Goal: Navigation & Orientation: Find specific page/section

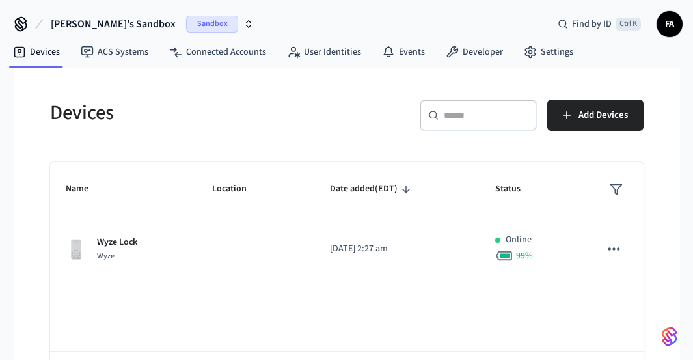
click at [186, 29] on span "Sandbox" at bounding box center [212, 24] width 52 height 17
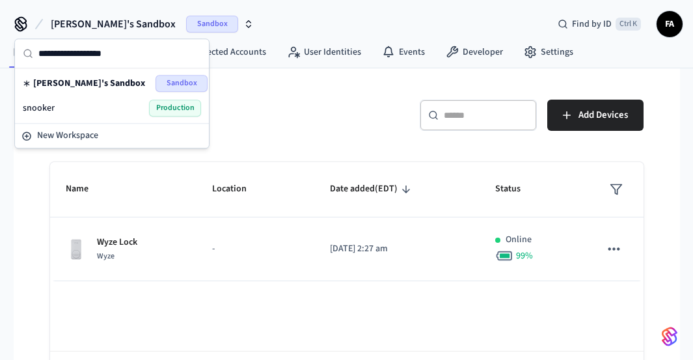
click at [96, 100] on div "snooker Production" at bounding box center [112, 108] width 178 height 17
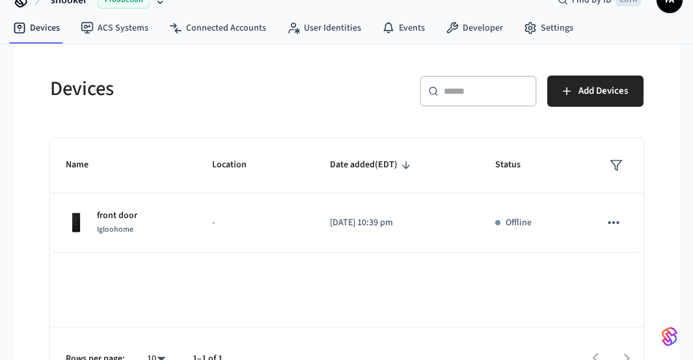
scroll to position [28, 0]
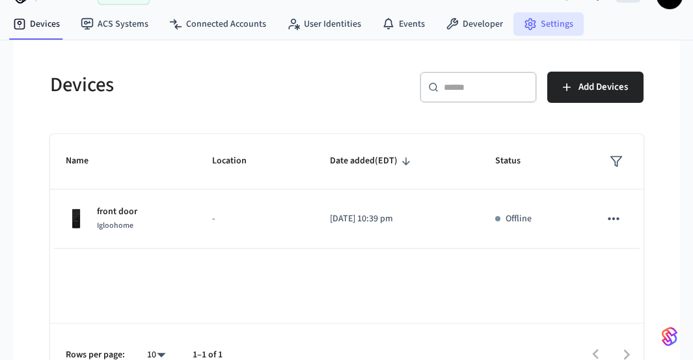
click at [536, 21] on link "Settings" at bounding box center [549, 23] width 70 height 23
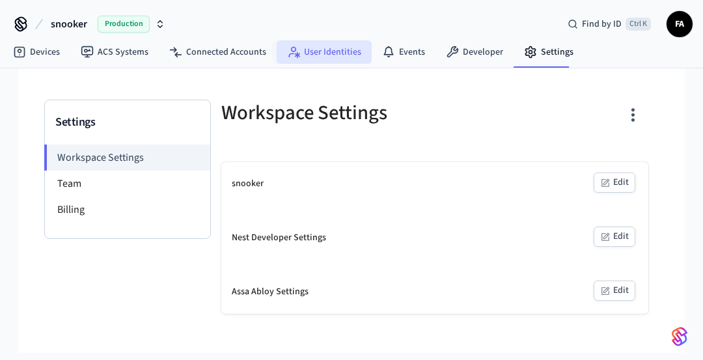
click at [300, 51] on link "User Identities" at bounding box center [324, 51] width 95 height 23
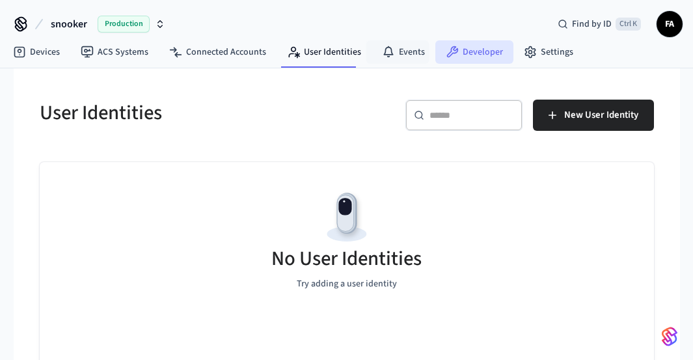
click at [436, 53] on link "Developer" at bounding box center [475, 51] width 78 height 23
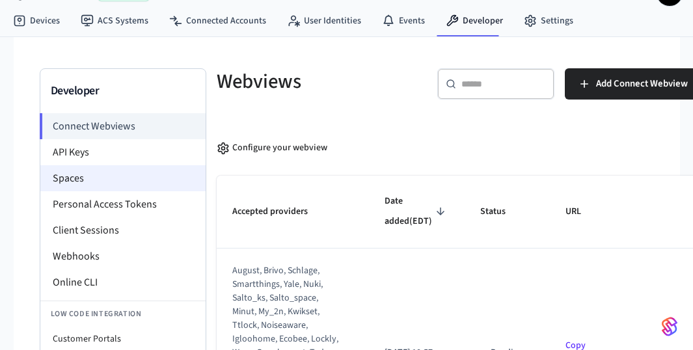
scroll to position [53, 0]
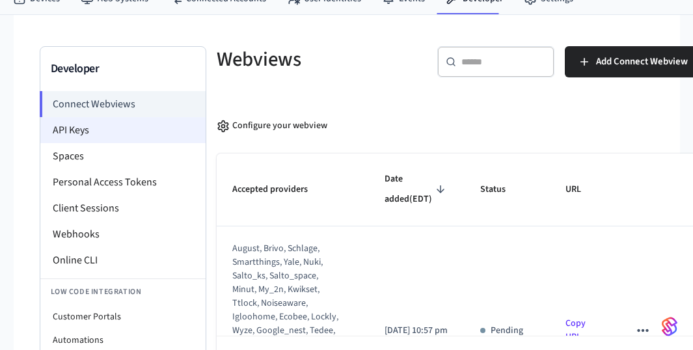
click at [130, 127] on li "API Keys" at bounding box center [122, 130] width 165 height 26
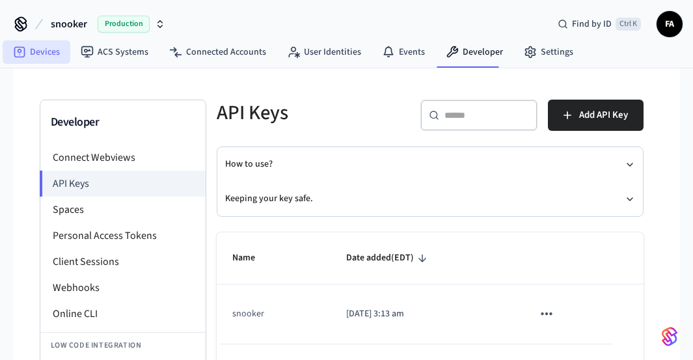
click at [51, 46] on link "Devices" at bounding box center [37, 51] width 68 height 23
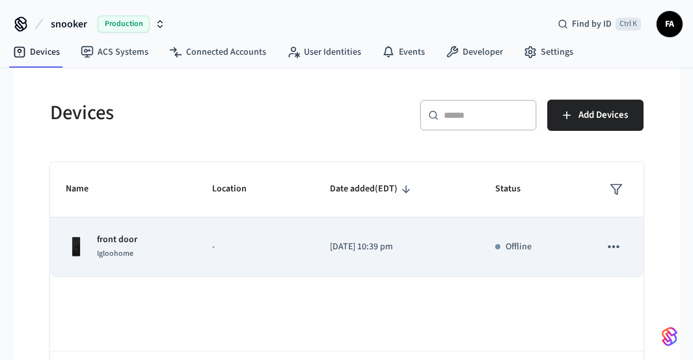
click at [614, 247] on icon "sticky table" at bounding box center [613, 246] width 17 height 17
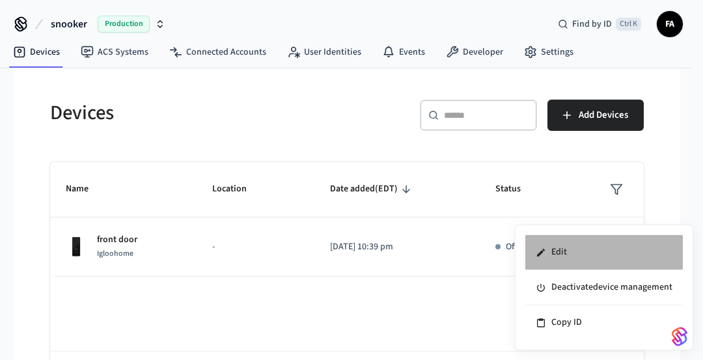
click at [587, 251] on li "Edit" at bounding box center [604, 252] width 158 height 35
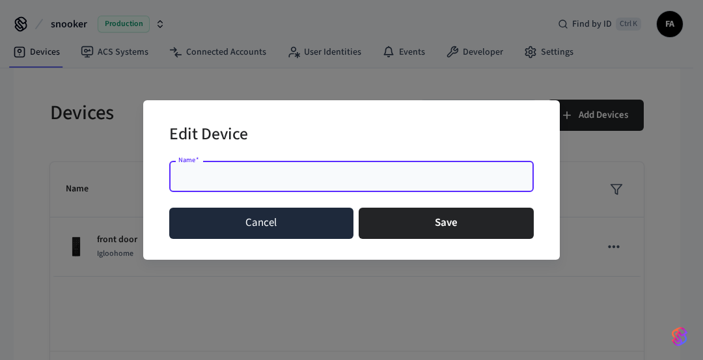
click at [271, 211] on button "Cancel" at bounding box center [261, 223] width 184 height 31
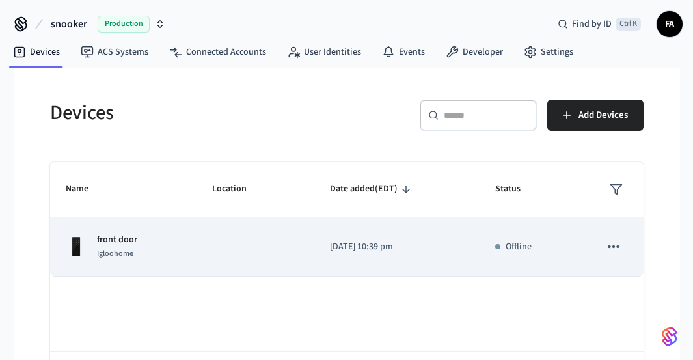
click at [171, 234] on div "front door Igloohome" at bounding box center [123, 246] width 115 height 27
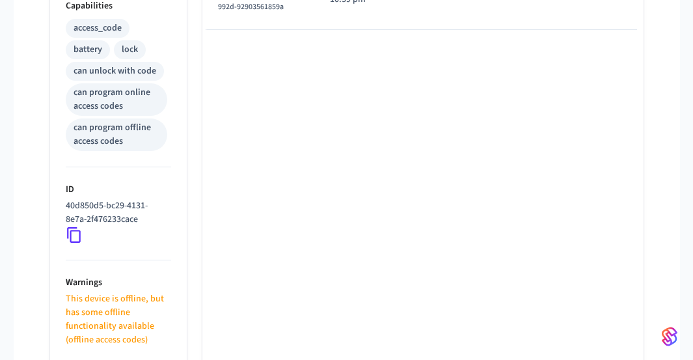
scroll to position [549, 0]
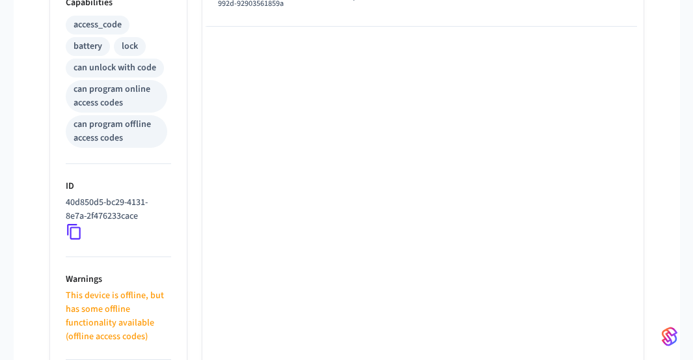
click at [76, 225] on icon at bounding box center [74, 233] width 14 height 16
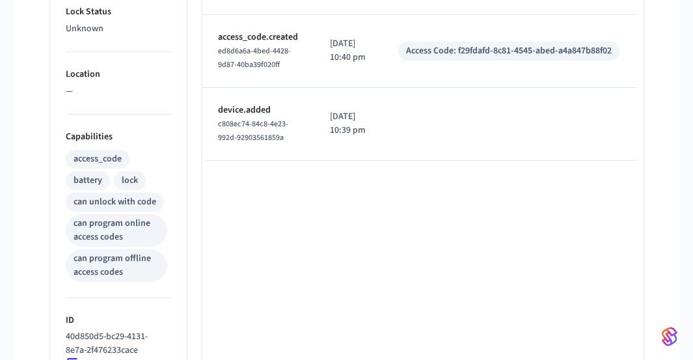
scroll to position [411, 0]
